Goal: Task Accomplishment & Management: Manage account settings

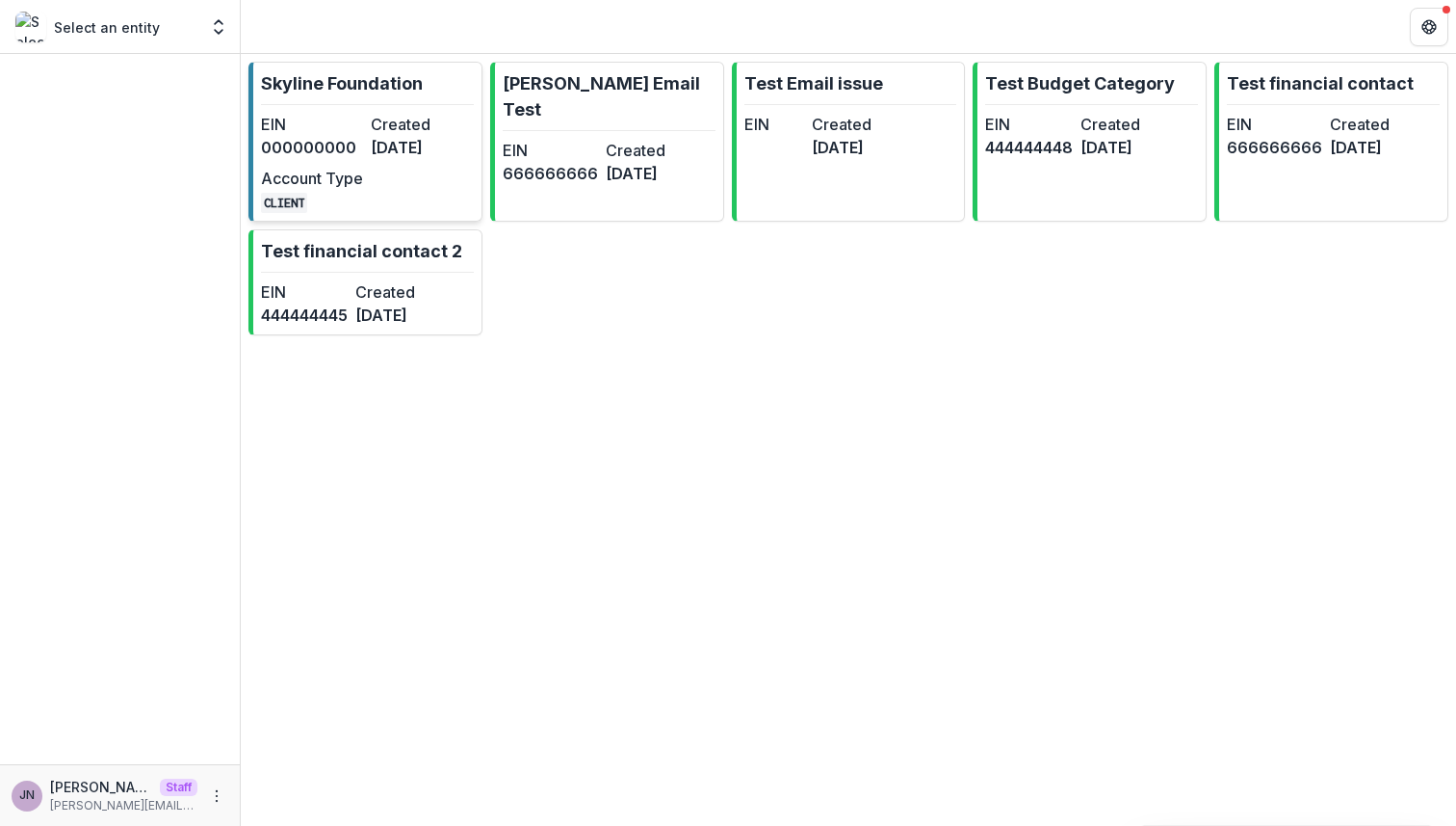
click at [376, 151] on dd "[DATE]" at bounding box center [422, 147] width 102 height 23
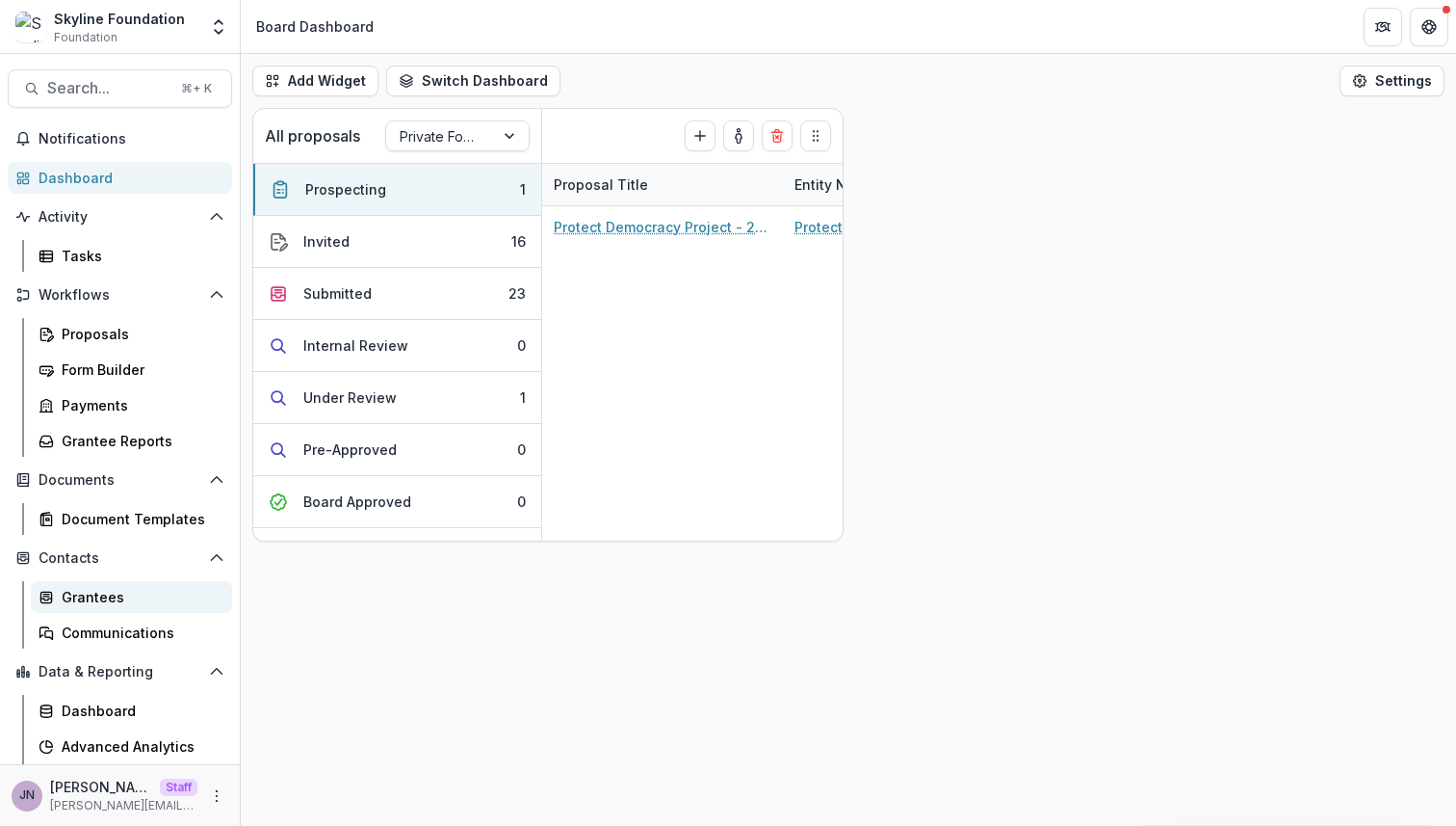
scroll to position [33, 0]
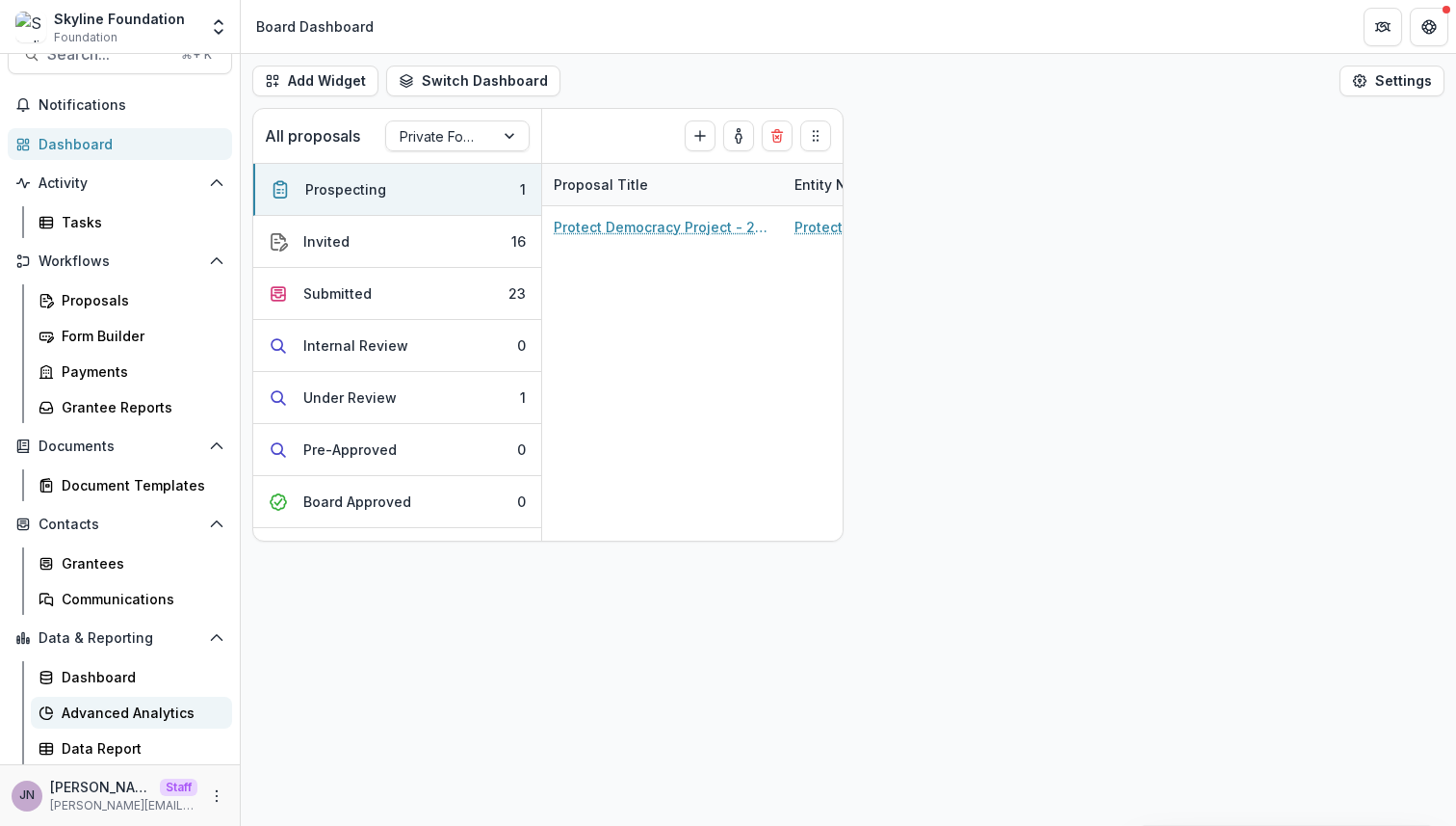
click at [121, 703] on div "Advanced Analytics" at bounding box center [140, 712] width 156 height 21
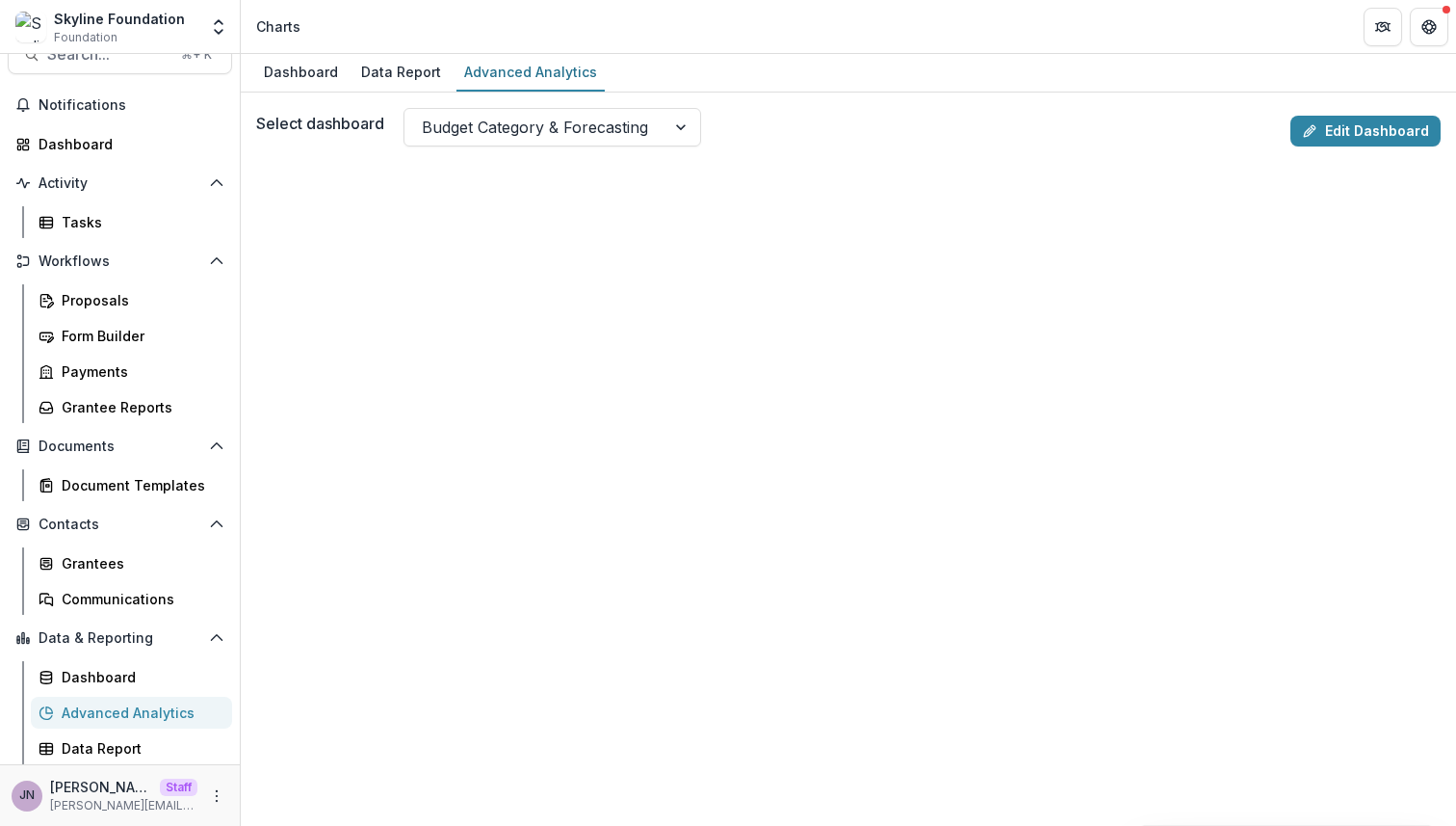
click at [649, 152] on div "Select dashboard Budget Category & Forecasting Edit Dashboard" at bounding box center [849, 131] width 1185 height 46
click at [653, 122] on div "Budget Category & Forecasting" at bounding box center [535, 127] width 261 height 31
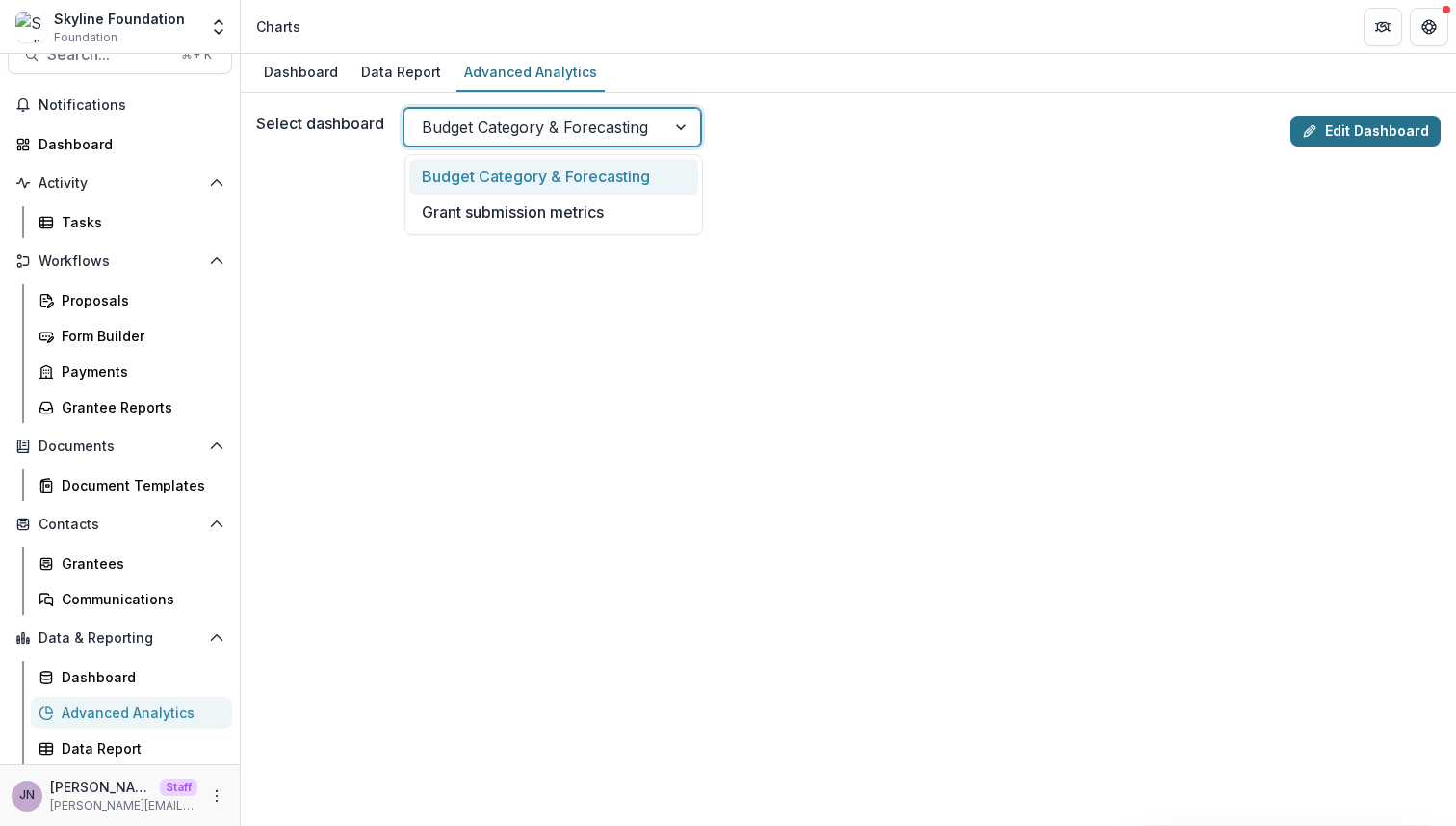
click at [1359, 128] on link "Edit Dashboard" at bounding box center [1365, 130] width 151 height 31
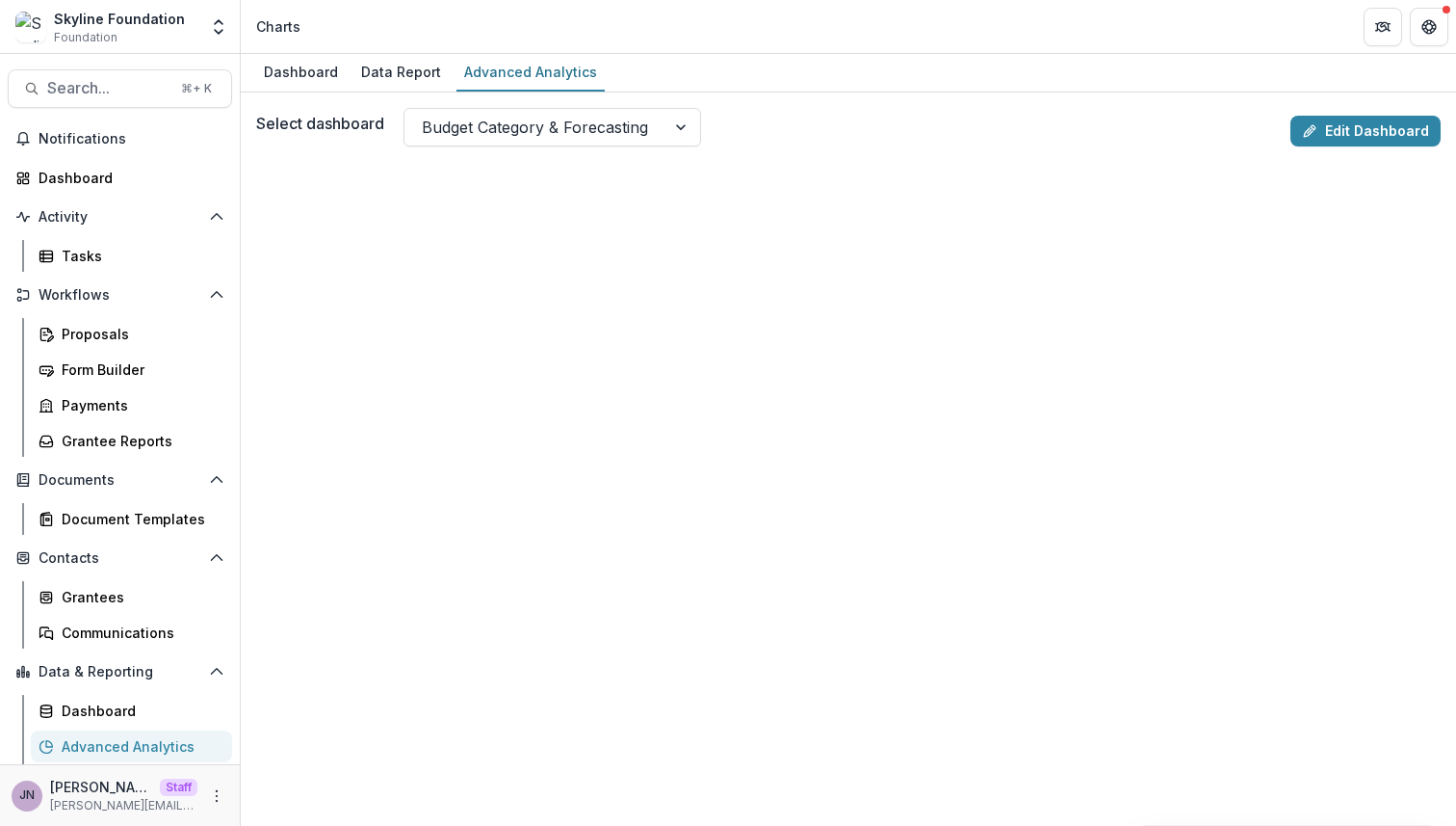
click at [525, 150] on div "Select dashboard Budget Category & Forecasting Edit Dashboard" at bounding box center [849, 131] width 1185 height 46
click at [523, 131] on div at bounding box center [536, 126] width 226 height 27
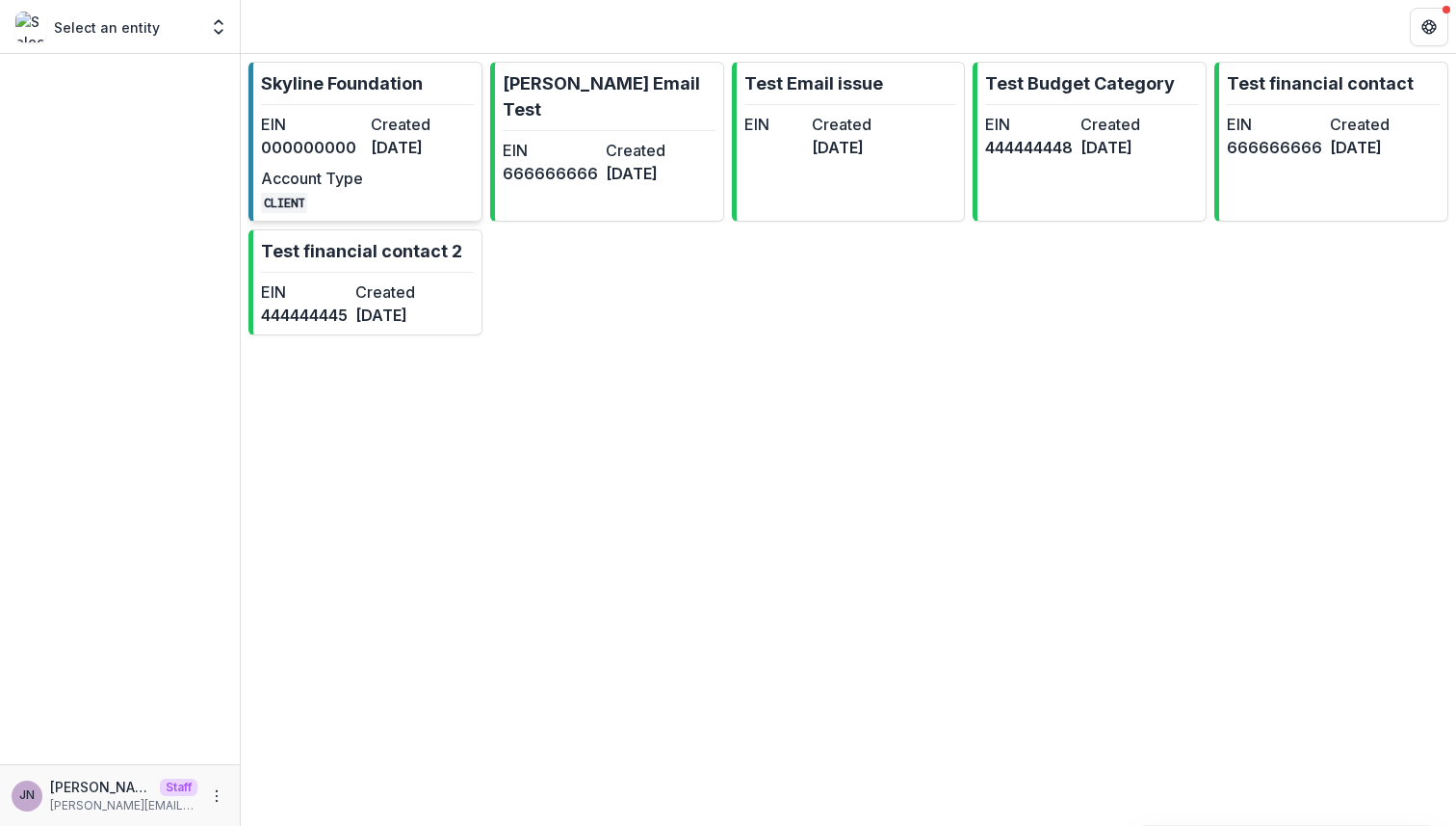
click at [425, 177] on div "EIN 000000000 Created [DATE] Account Type CLIENT" at bounding box center [366, 162] width 212 height 100
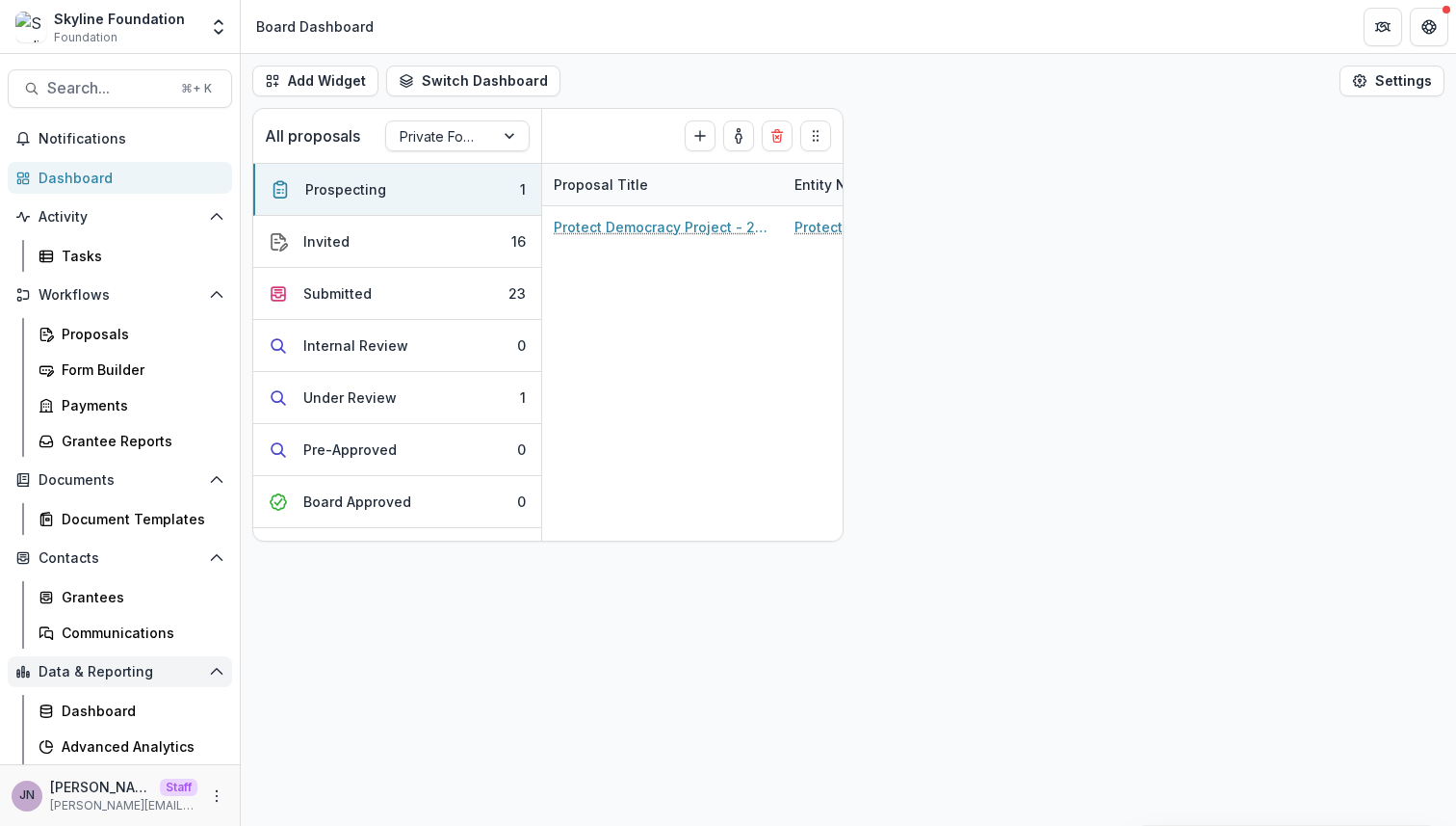
scroll to position [33, 0]
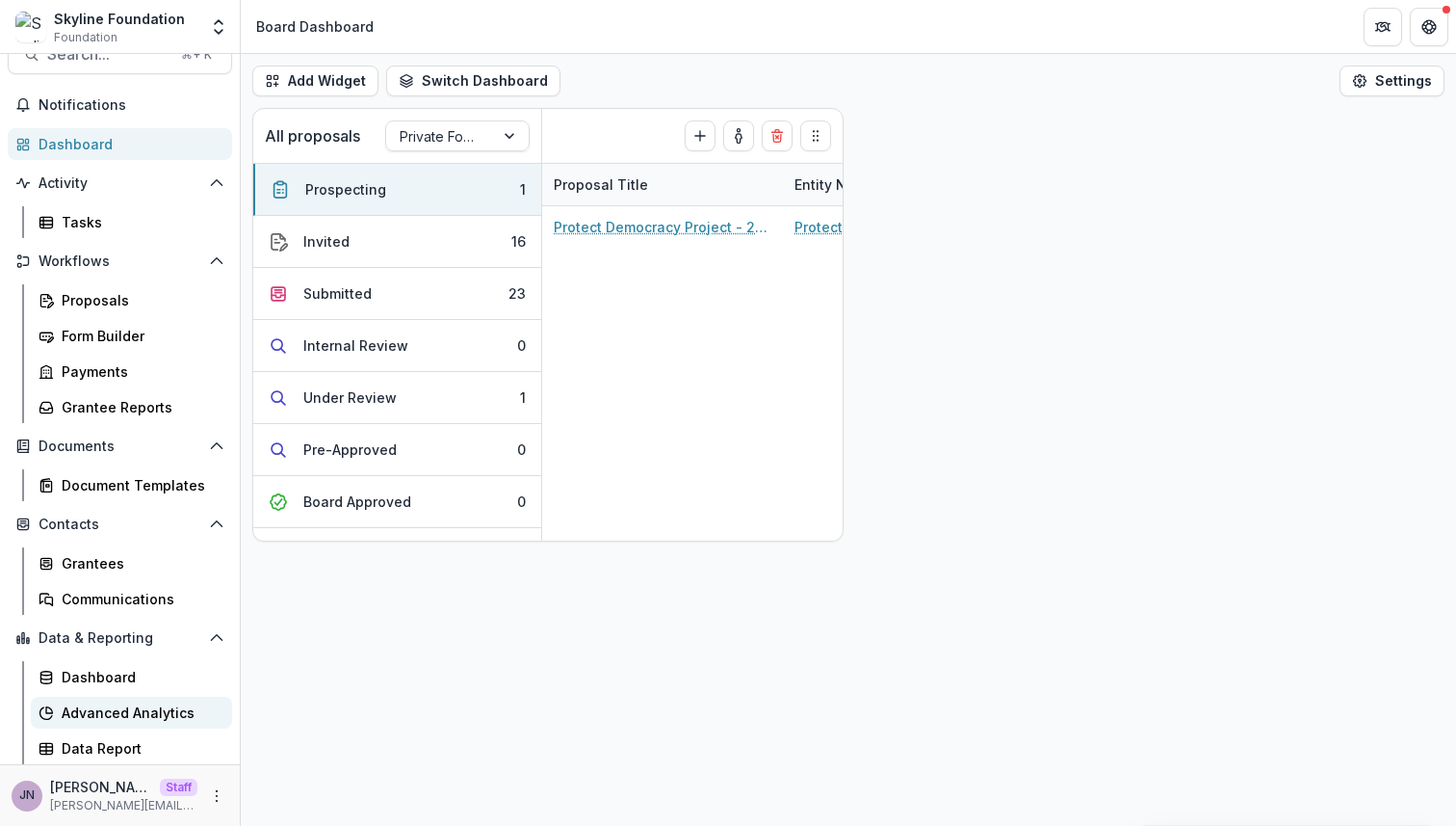
click at [145, 707] on div "Advanced Analytics" at bounding box center [140, 712] width 156 height 21
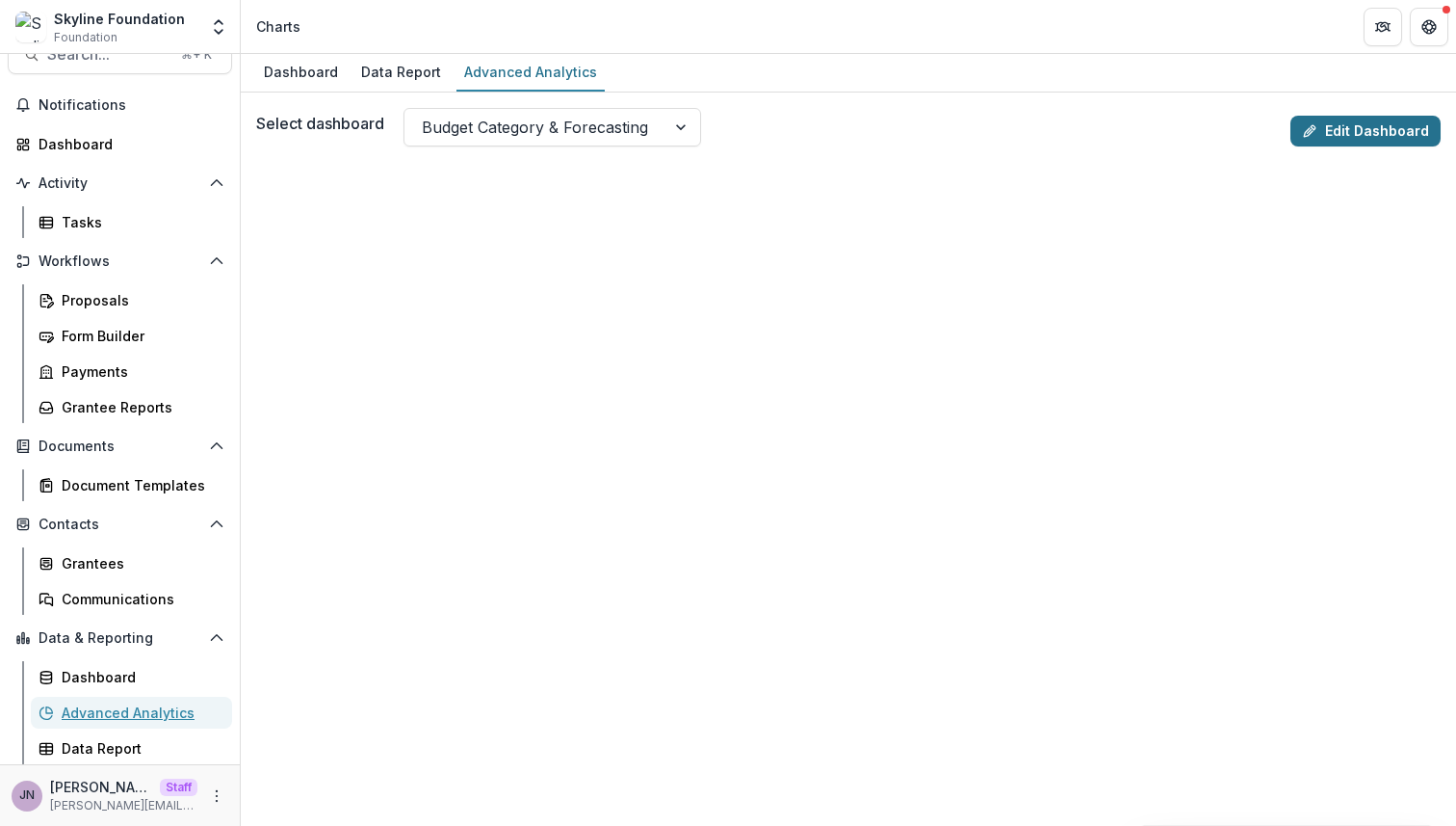
click at [1339, 115] on link "Edit Dashboard" at bounding box center [1365, 130] width 151 height 31
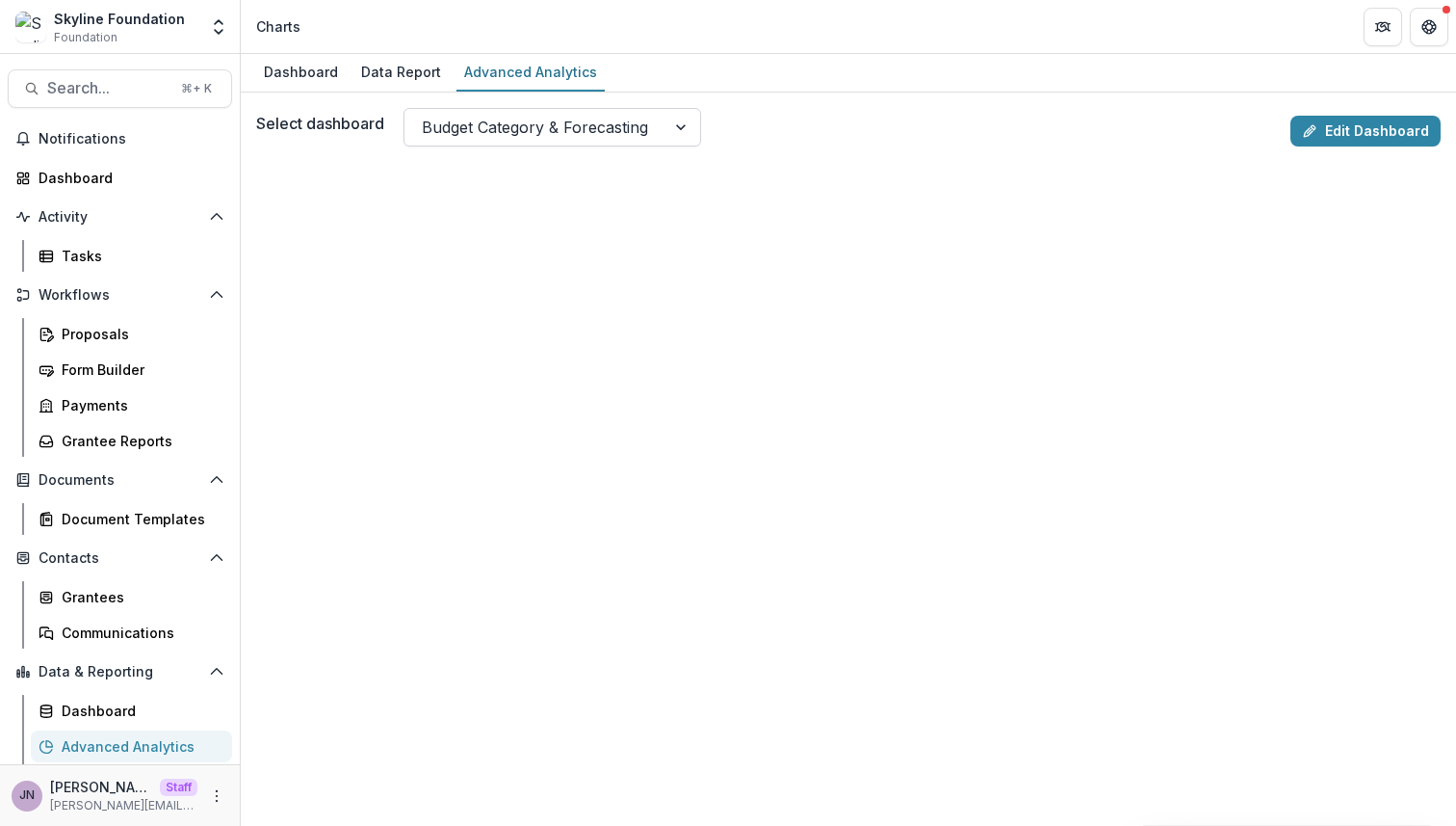
click at [553, 135] on div at bounding box center [536, 126] width 226 height 27
click at [1314, 129] on icon at bounding box center [1310, 131] width 16 height 16
click at [431, 117] on div at bounding box center [536, 126] width 226 height 27
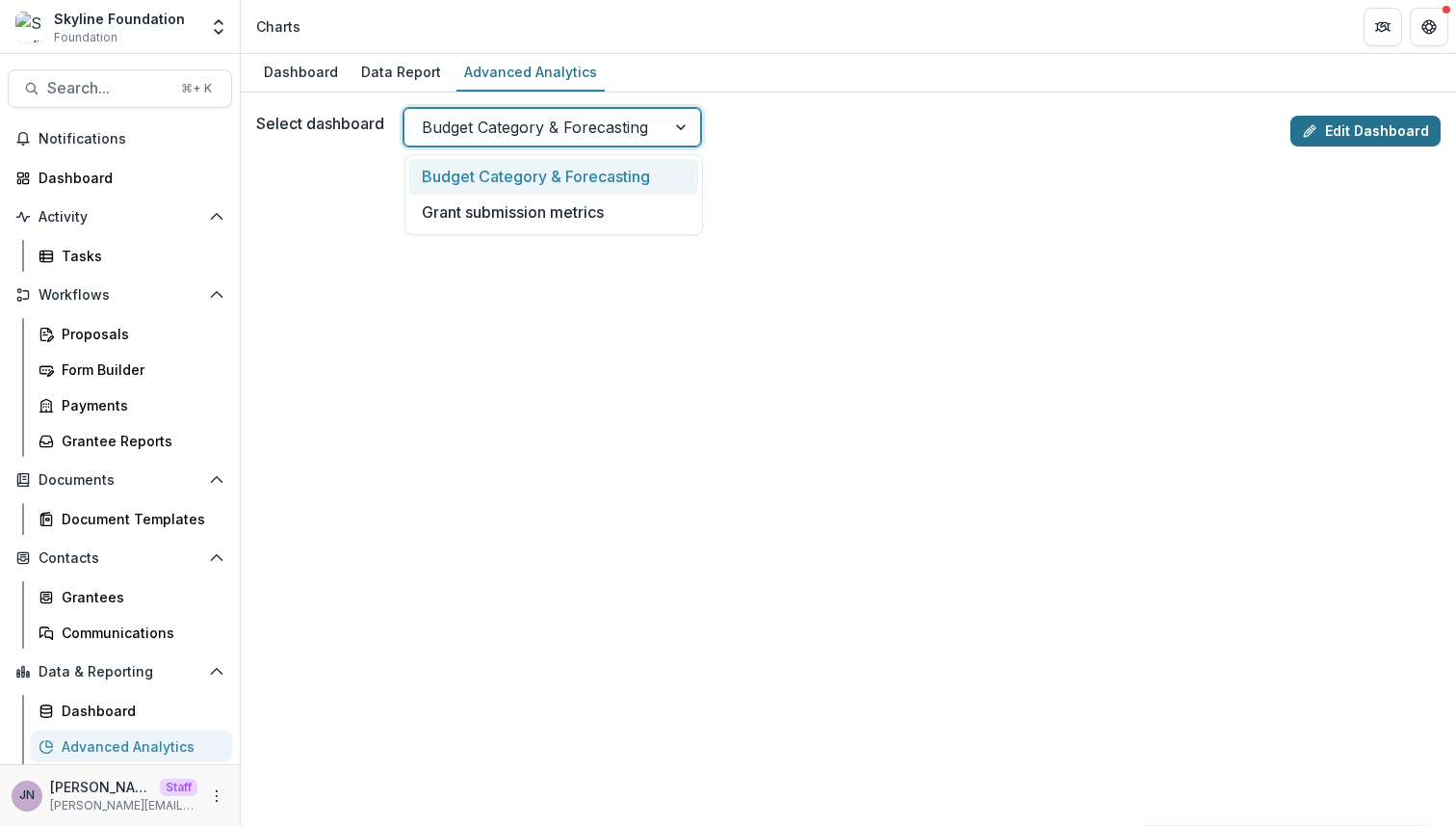
click at [1315, 128] on icon at bounding box center [1310, 131] width 16 height 16
